Goal: Book appointment/travel/reservation

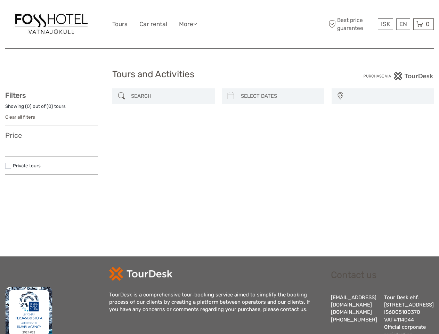
select select
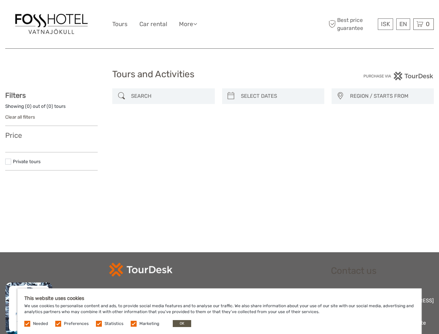
click at [220, 24] on div "ISK ISK € $ £ EN English Español Deutsch Tours Car rental More Travel Articles …" at bounding box center [219, 24] width 215 height 38
click at [189, 24] on link "More" at bounding box center [188, 24] width 18 height 10
click at [197, 24] on icon at bounding box center [195, 24] width 4 height 6
click at [386, 24] on span "ISK" at bounding box center [385, 24] width 9 height 7
click at [403, 24] on div "EN English Español Deutsch" at bounding box center [404, 23] width 14 height 11
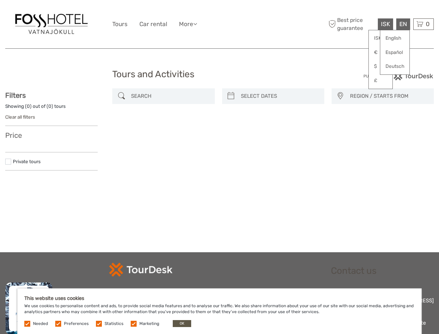
click at [424, 24] on div "0 Items Total 0 ISK Checkout The shopping cart is empty." at bounding box center [424, 23] width 21 height 11
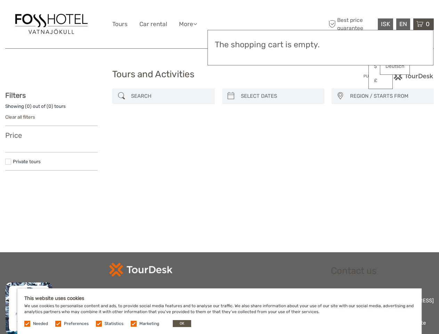
click at [231, 96] on icon at bounding box center [231, 95] width 7 height 11
type input "[DATE]"
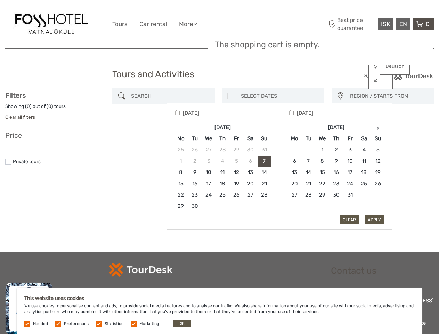
click at [279, 96] on input "search" at bounding box center [279, 96] width 83 height 12
click at [340, 96] on icon at bounding box center [340, 95] width 7 height 11
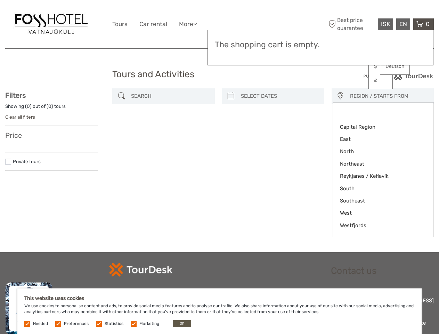
click at [389, 96] on span "REGION / STARTS FROM" at bounding box center [389, 95] width 84 height 11
